Goal: Task Accomplishment & Management: Manage account settings

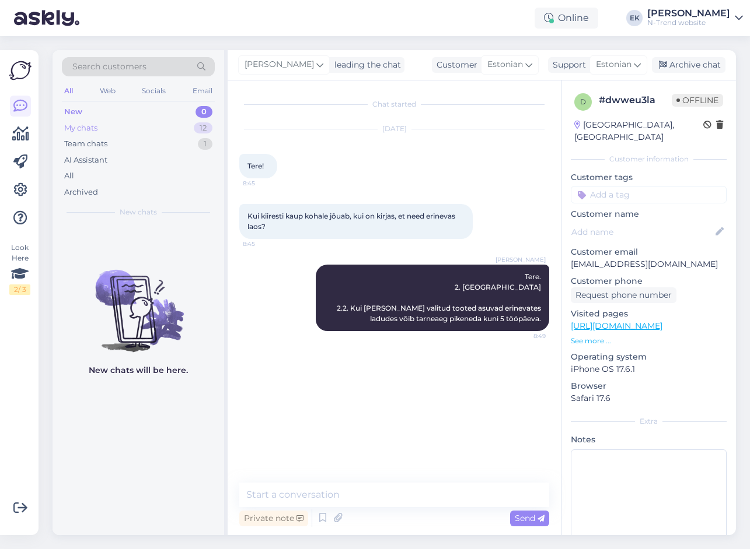
click at [86, 128] on div "My chats" at bounding box center [80, 128] width 33 height 12
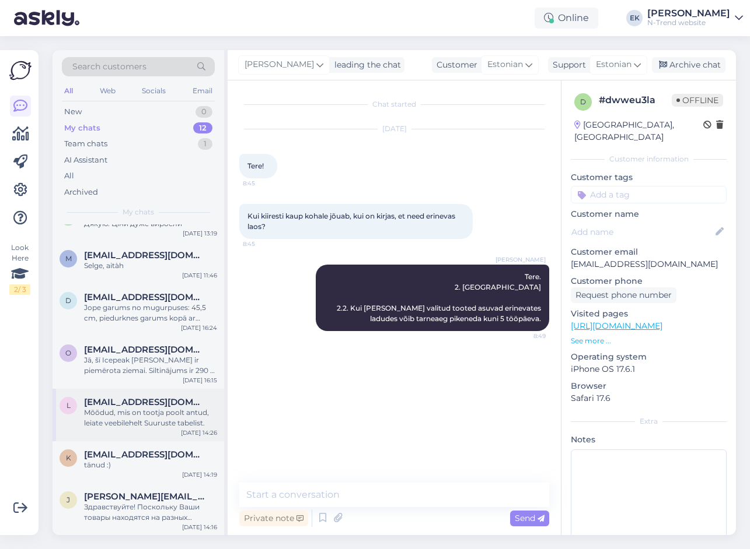
scroll to position [267, 0]
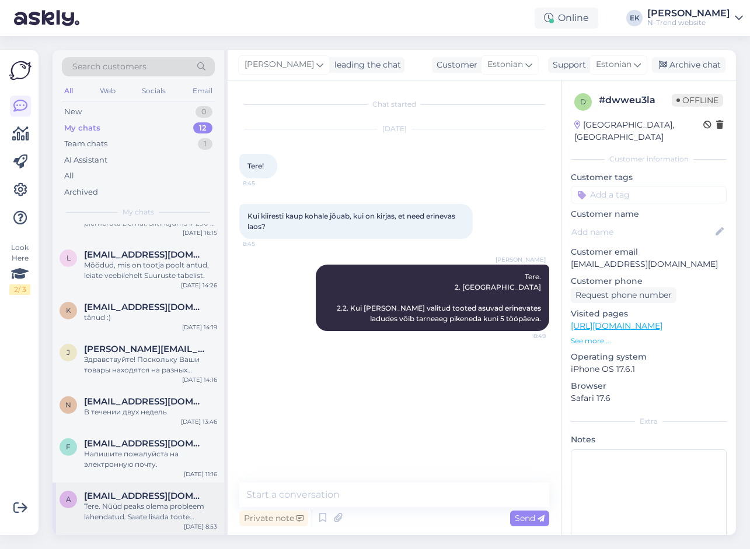
click at [163, 510] on div "Tere. Nüüd peaks olema probleem lahendatud. Saate lisada toote ostukorvi." at bounding box center [150, 512] width 133 height 21
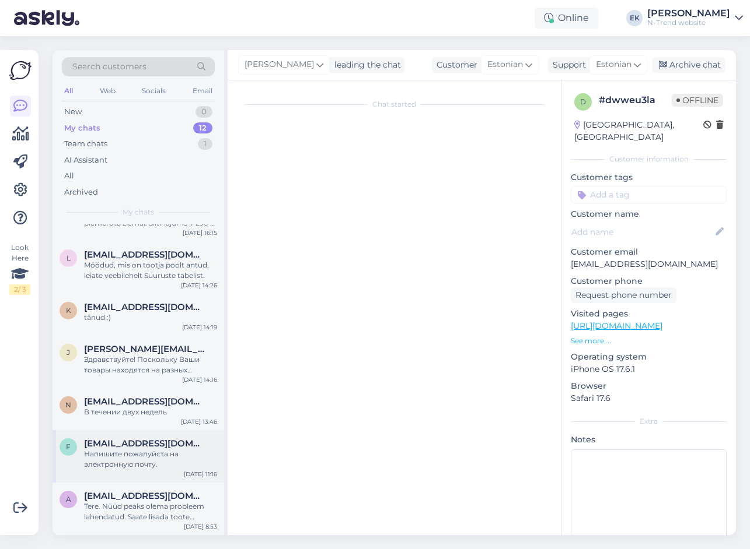
scroll to position [83, 0]
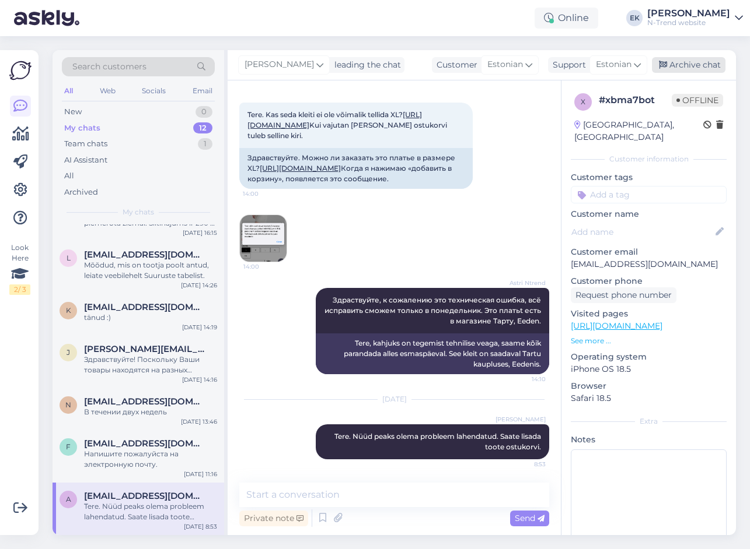
click at [681, 67] on div "Archive chat" at bounding box center [688, 65] width 73 height 16
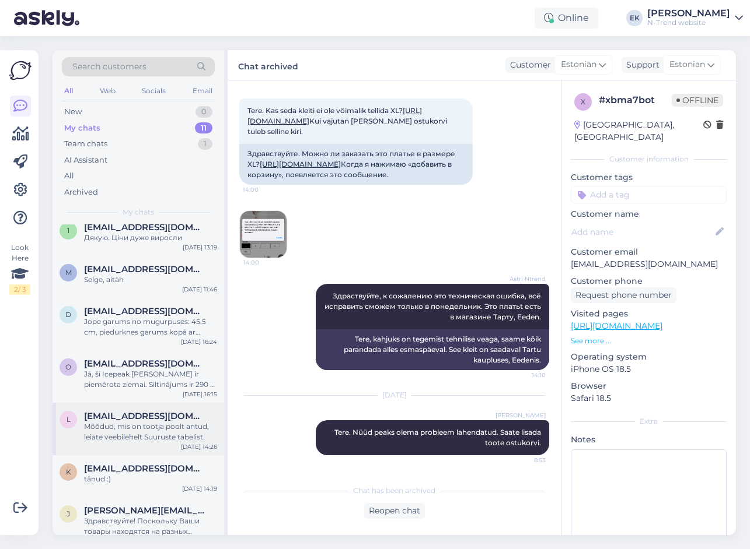
scroll to position [214, 0]
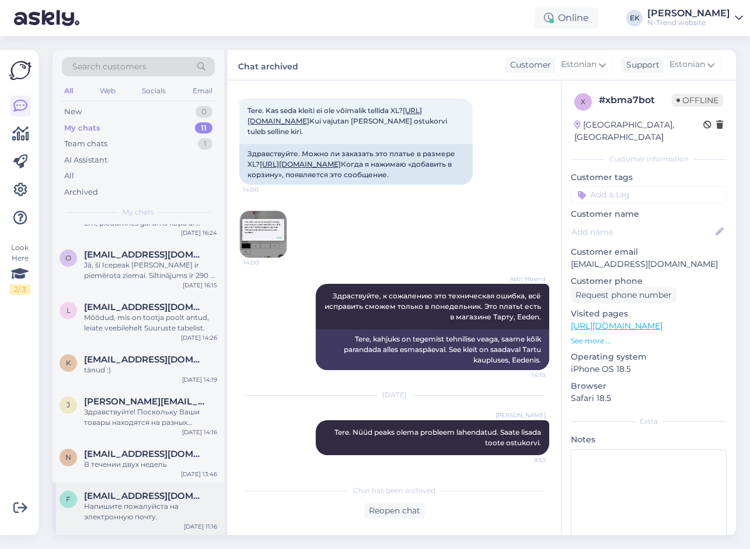
click at [161, 513] on div "Напишите пожалуйста на электронную почту." at bounding box center [150, 512] width 133 height 21
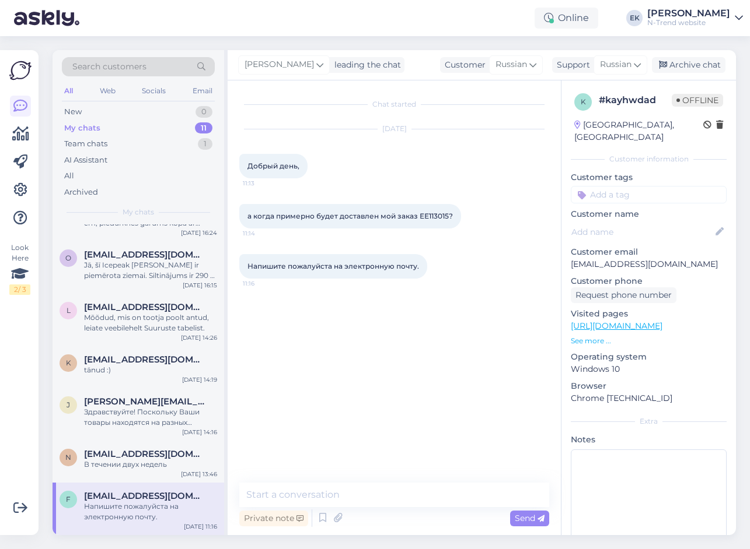
scroll to position [0, 0]
click at [696, 64] on div "Archive chat" at bounding box center [688, 65] width 73 height 16
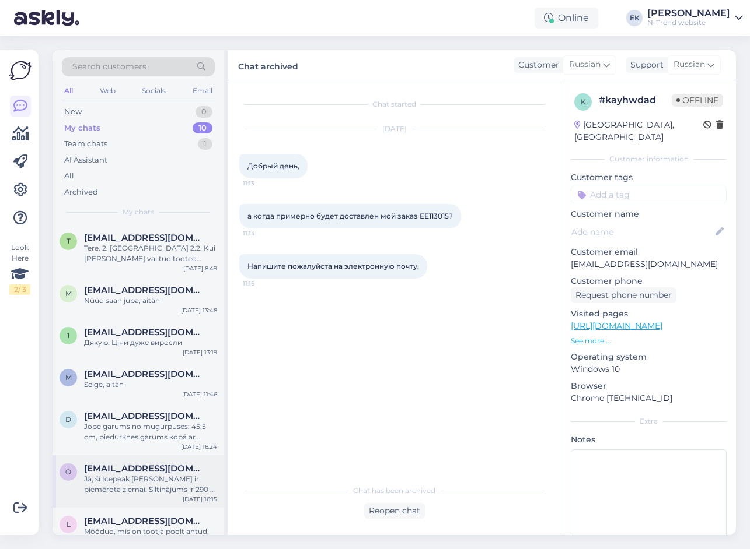
scroll to position [162, 0]
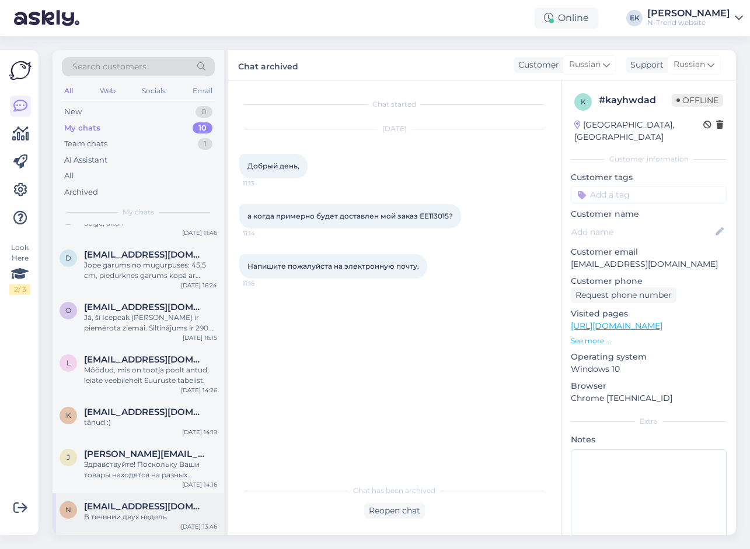
click at [163, 523] on div "n [EMAIL_ADDRESS][DOMAIN_NAME] В течении двух недель [DATE] 13:46" at bounding box center [137, 514] width 171 height 42
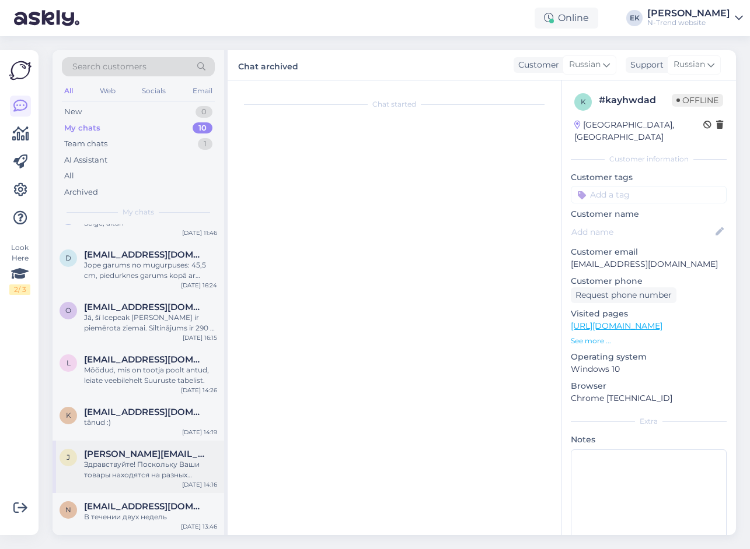
scroll to position [5, 0]
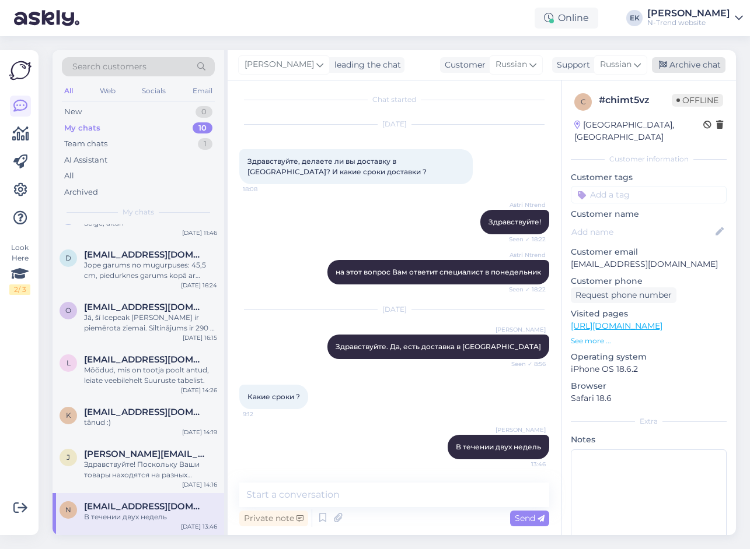
click at [686, 64] on div "Archive chat" at bounding box center [688, 65] width 73 height 16
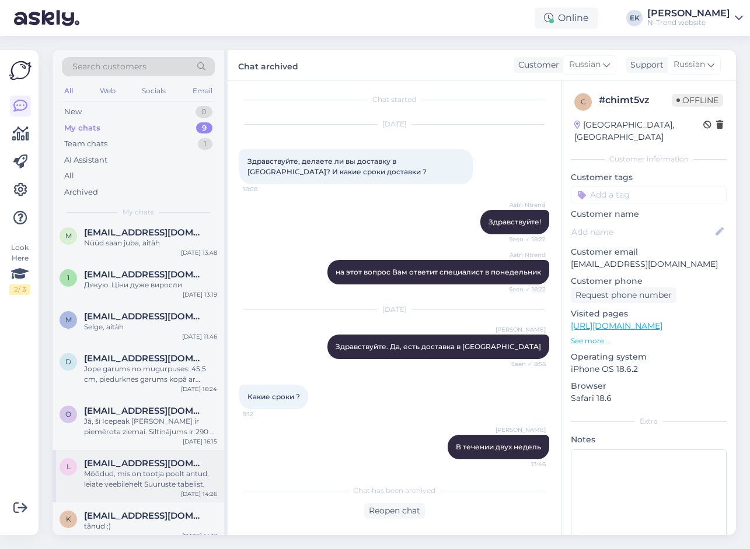
scroll to position [120, 0]
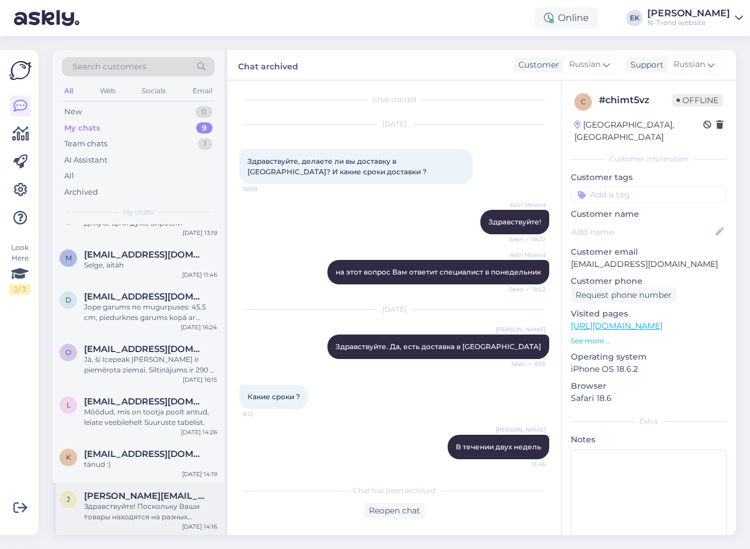
click at [139, 517] on div "Здравствуйте! Поскольку Ваши товары находятся на разных складах, срок доставки …" at bounding box center [150, 512] width 133 height 21
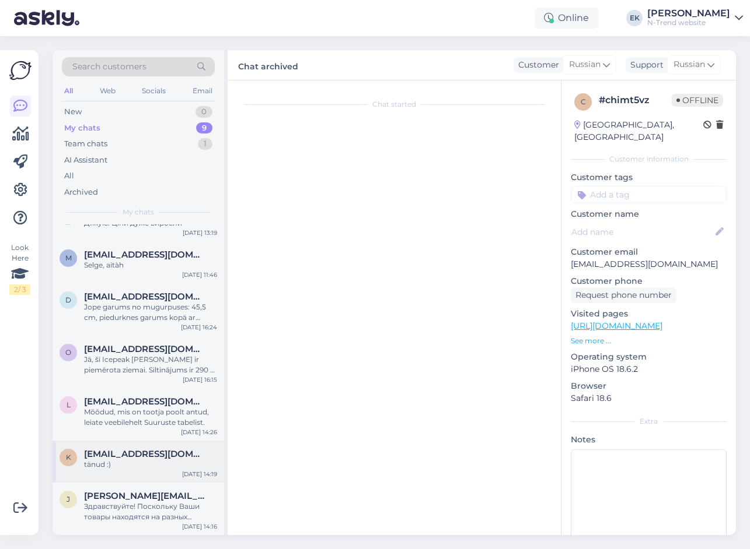
scroll to position [0, 0]
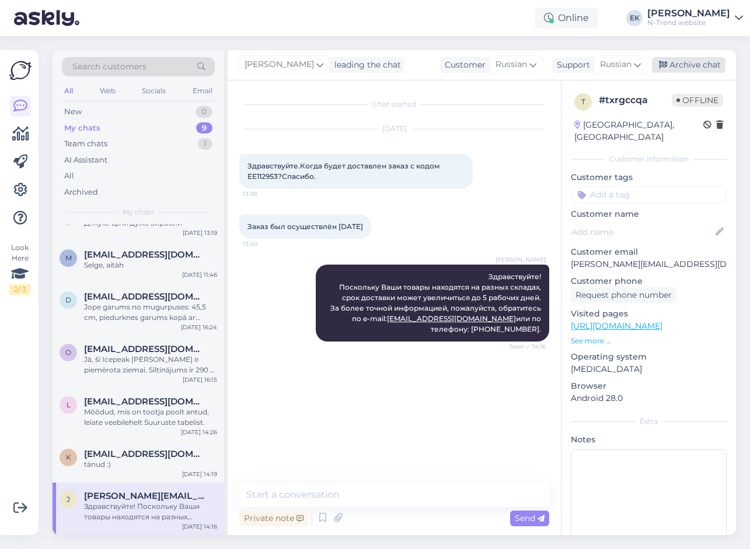
click at [685, 60] on div "Archive chat" at bounding box center [688, 65] width 73 height 16
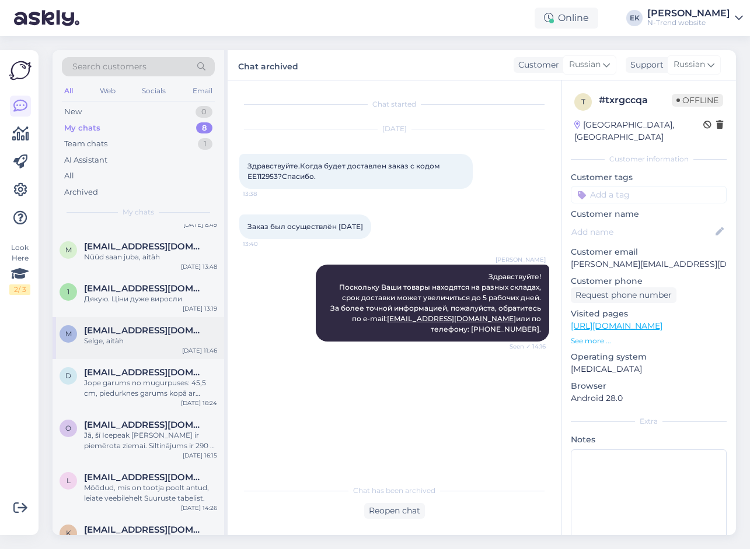
scroll to position [67, 0]
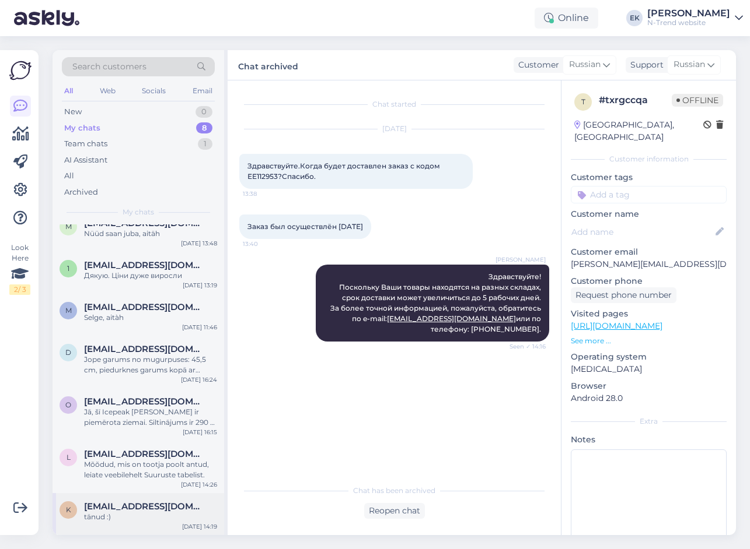
click at [140, 516] on div "tänud :)" at bounding box center [150, 517] width 133 height 10
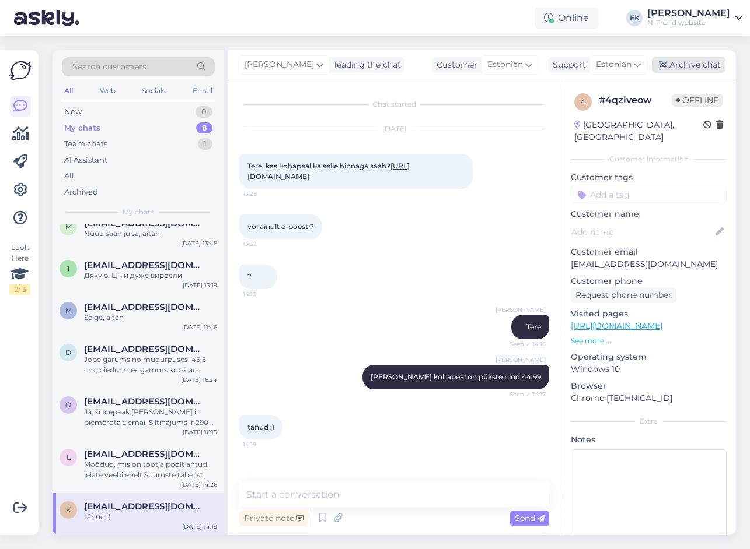
click at [690, 67] on div "Archive chat" at bounding box center [688, 65] width 73 height 16
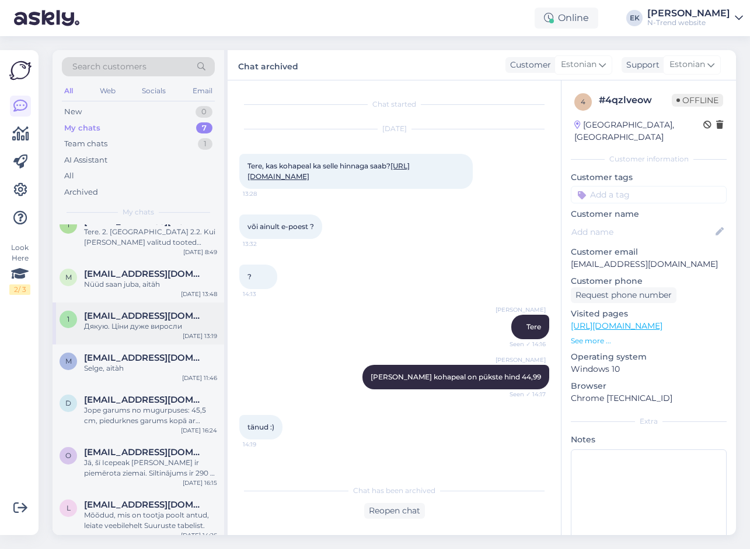
scroll to position [25, 0]
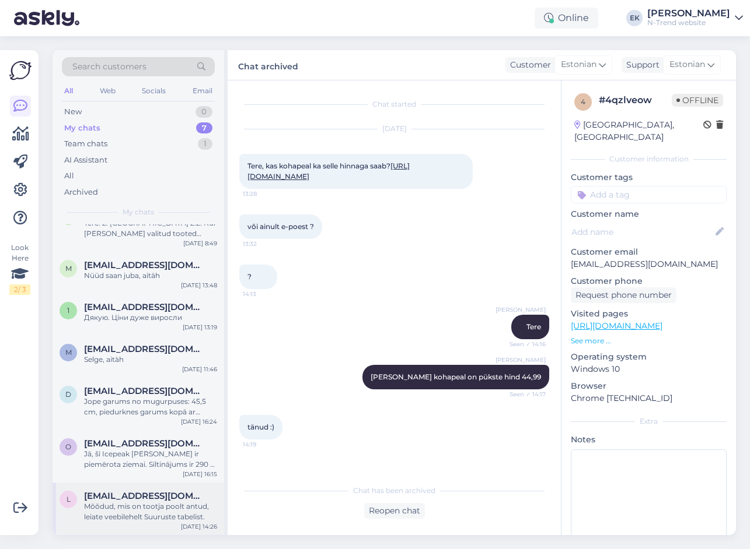
click at [138, 517] on div "Mõõdud, mis on tootja poolt antud, leiate veebilehelt Suuruste tabelist." at bounding box center [150, 512] width 133 height 21
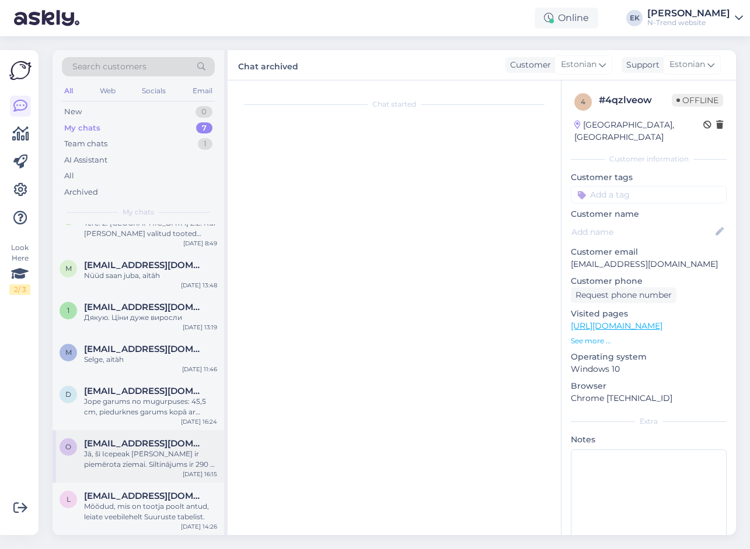
scroll to position [3172, 0]
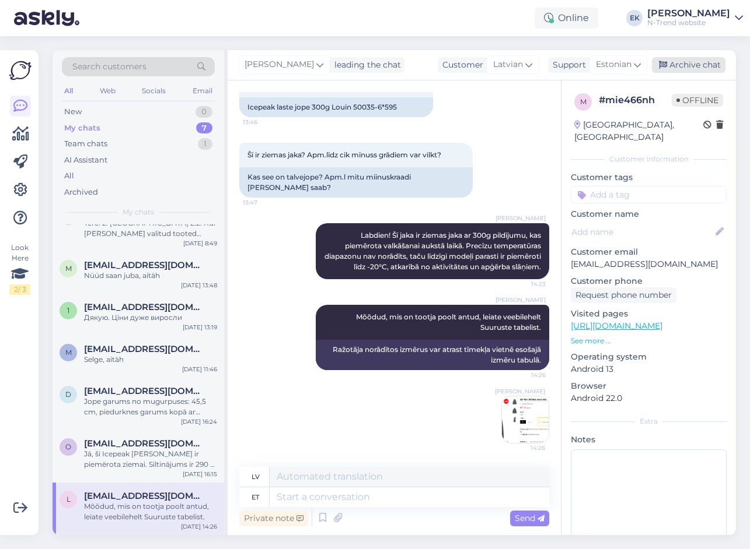
click at [674, 68] on div "Archive chat" at bounding box center [688, 65] width 73 height 16
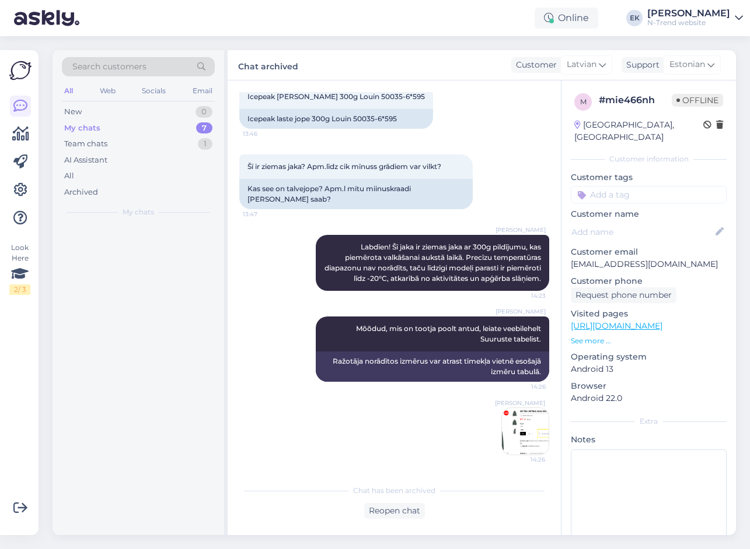
scroll to position [3161, 0]
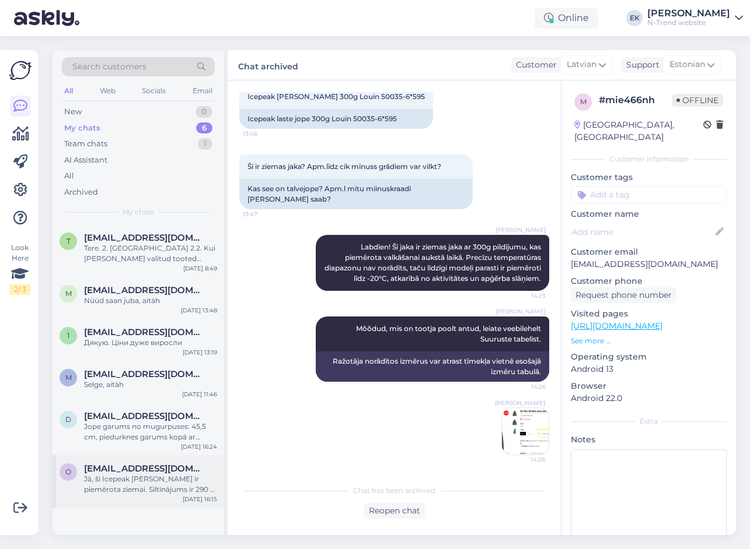
click at [141, 489] on div "Jā, šī Icepeak [PERSON_NAME] ir piemērota ziemai. Siltinājums ir 290 g, kas nod…" at bounding box center [150, 484] width 133 height 21
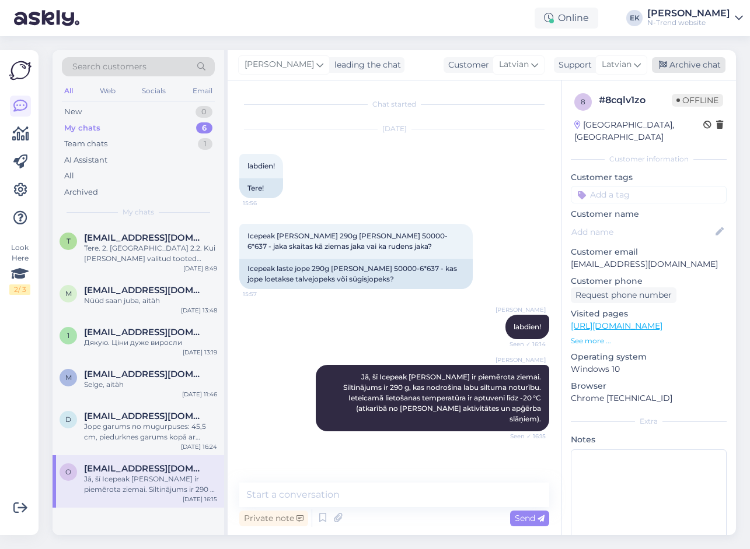
click at [683, 63] on div "Archive chat" at bounding box center [688, 65] width 73 height 16
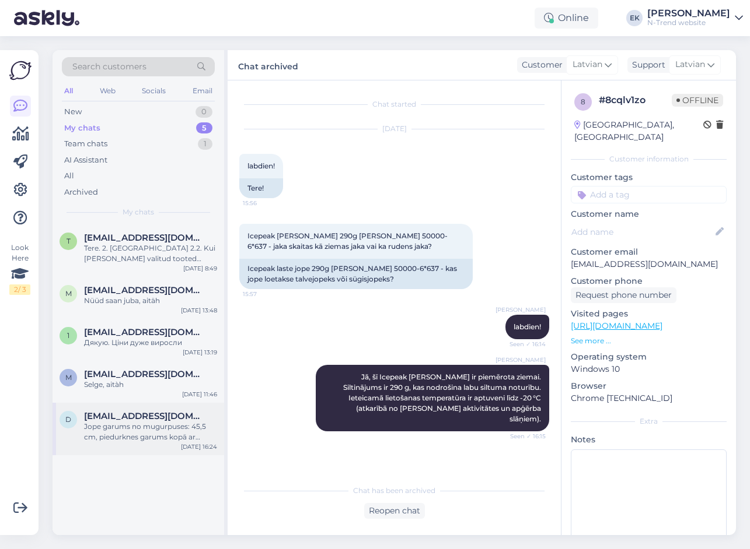
click at [148, 436] on div "Jope garums no mugurpuses: 45,5 cm, piedurknes garums kopā ar plecu: 43 cm, krū…" at bounding box center [150, 432] width 133 height 21
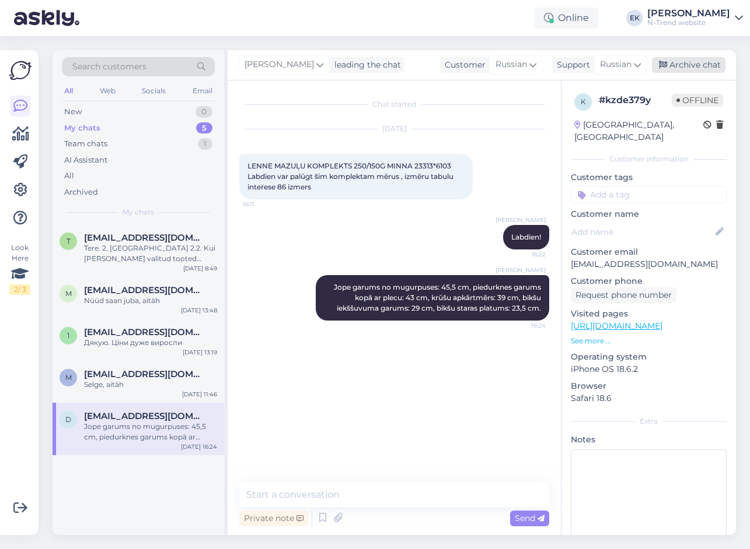
click at [675, 61] on div "Archive chat" at bounding box center [688, 65] width 73 height 16
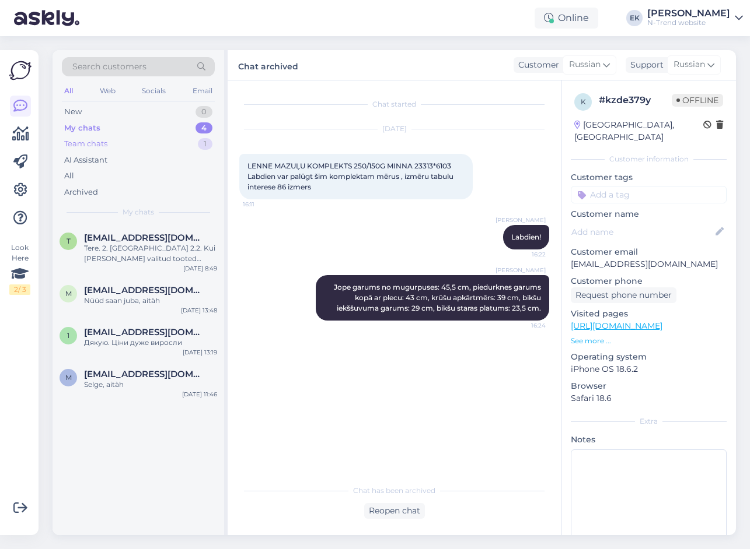
click at [76, 139] on div "Team chats" at bounding box center [85, 144] width 43 height 12
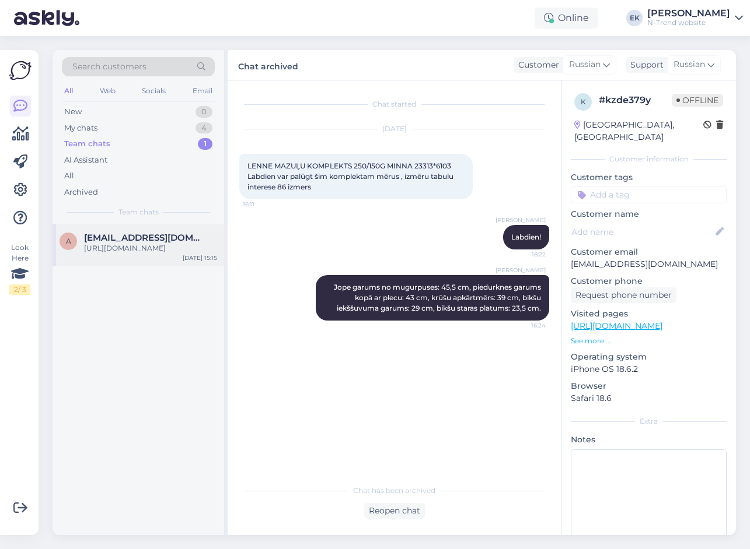
click at [131, 248] on div "[URL][DOMAIN_NAME]" at bounding box center [150, 248] width 133 height 10
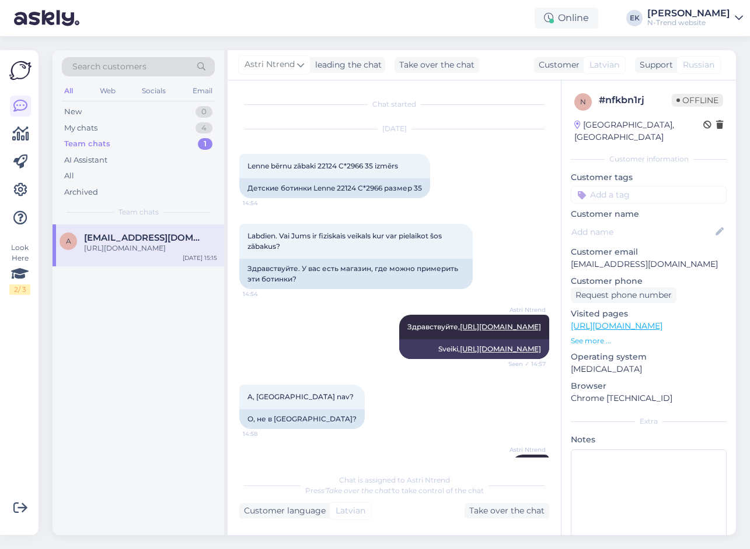
scroll to position [772, 0]
